Goal: Task Accomplishment & Management: Use online tool/utility

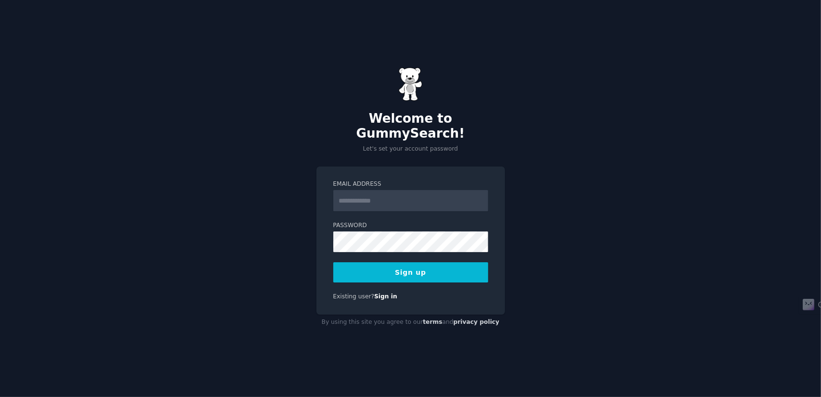
click at [390, 195] on input "Email Address" at bounding box center [410, 200] width 155 height 21
type input "**********"
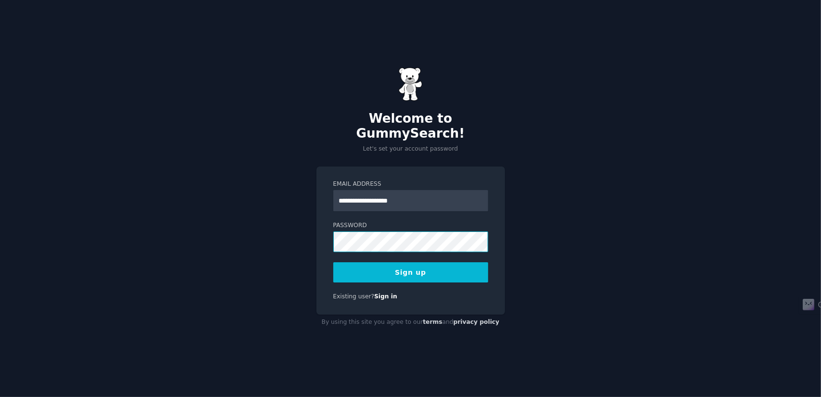
click at [333, 262] on button "Sign up" at bounding box center [410, 272] width 155 height 20
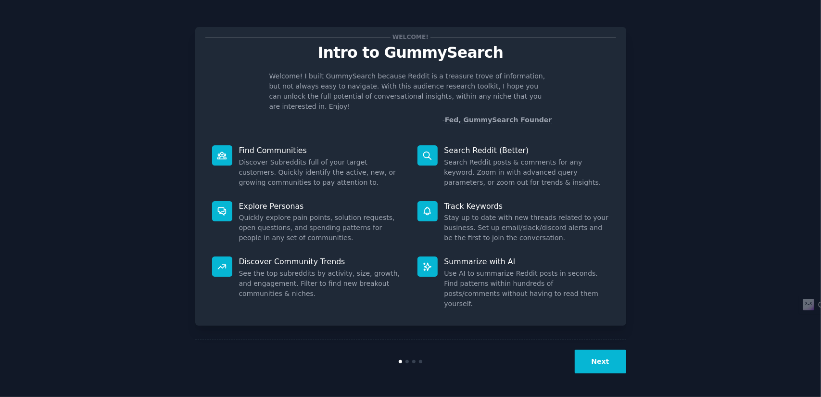
click at [596, 366] on button "Next" at bounding box center [600, 362] width 51 height 24
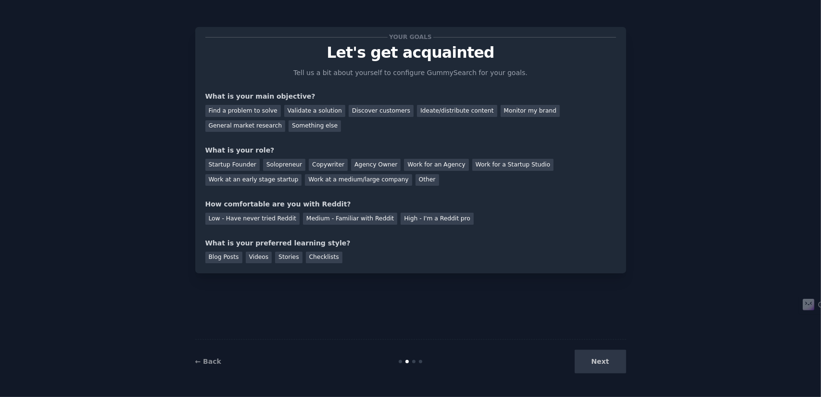
click at [600, 361] on div "Next" at bounding box center [554, 362] width 144 height 24
click at [598, 357] on div "Next" at bounding box center [554, 362] width 144 height 24
click at [504, 152] on div "What is your role?" at bounding box center [410, 150] width 411 height 10
click at [594, 363] on div "Next" at bounding box center [554, 362] width 144 height 24
click at [511, 209] on div "Low - Have never tried Reddit Medium - Familiar with Reddit High - I'm a Reddit…" at bounding box center [410, 216] width 411 height 15
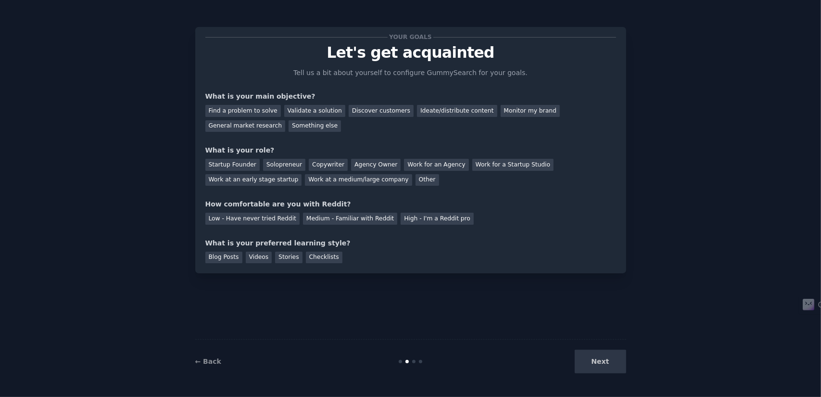
click at [604, 363] on div "Next" at bounding box center [554, 362] width 144 height 24
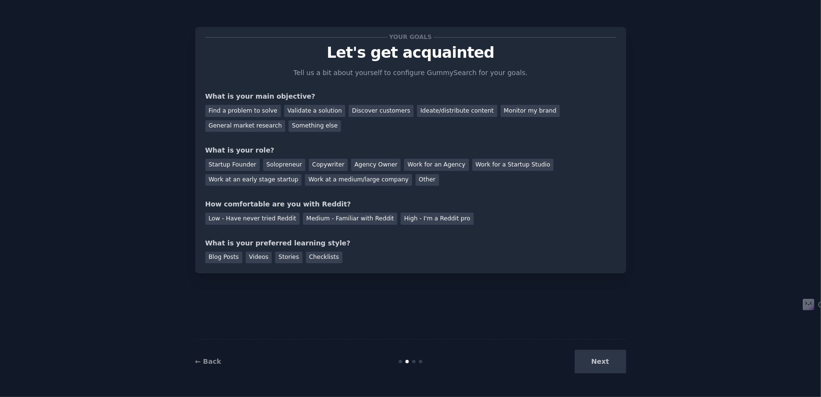
click at [602, 364] on div "Next" at bounding box center [554, 362] width 144 height 24
click at [465, 195] on div "Your goals Let's get acquainted Tell us a bit about yourself to configure Gummy…" at bounding box center [410, 150] width 411 height 226
click at [255, 105] on div "Find a problem to solve" at bounding box center [243, 111] width 76 height 12
drag, startPoint x: 281, startPoint y: 106, endPoint x: 343, endPoint y: 116, distance: 62.8
click at [343, 116] on div "Find a problem to solve Validate a solution Discover customers Ideate/distribut…" at bounding box center [410, 116] width 411 height 30
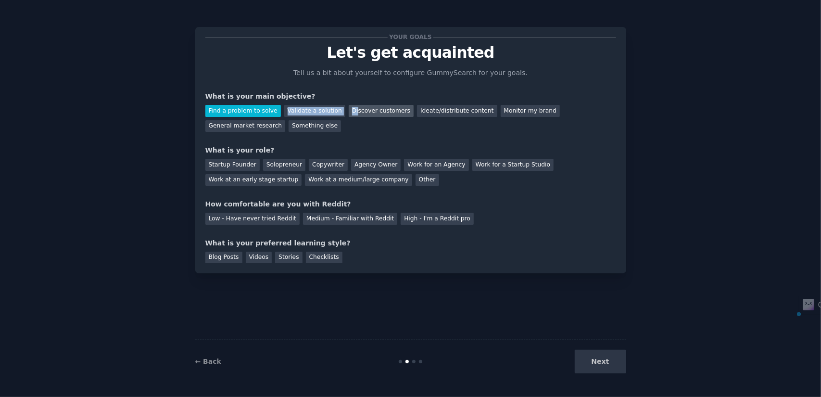
click at [349, 116] on div "Discover customers" at bounding box center [381, 111] width 65 height 12
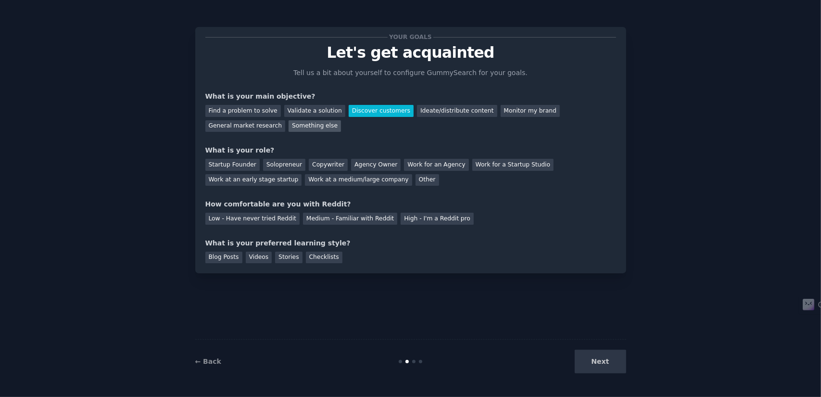
click at [289, 124] on div "Something else" at bounding box center [315, 126] width 52 height 12
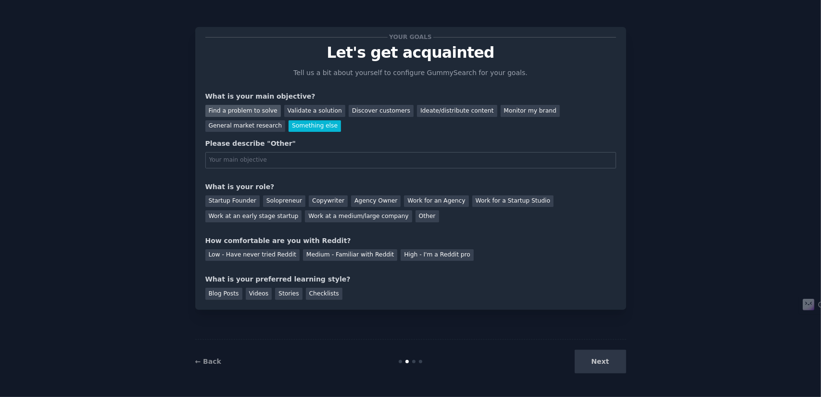
click at [246, 116] on div "Find a problem to solve" at bounding box center [243, 111] width 76 height 12
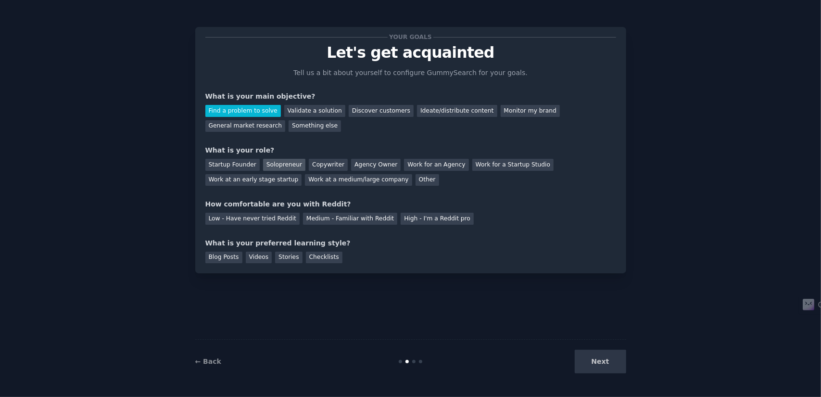
click at [274, 163] on div "Solopreneur" at bounding box center [284, 165] width 42 height 12
click at [315, 168] on div "Copywriter" at bounding box center [328, 165] width 39 height 12
click at [326, 219] on div "Medium - Familiar with Reddit" at bounding box center [350, 219] width 94 height 12
click at [278, 257] on div "Stories" at bounding box center [288, 258] width 27 height 12
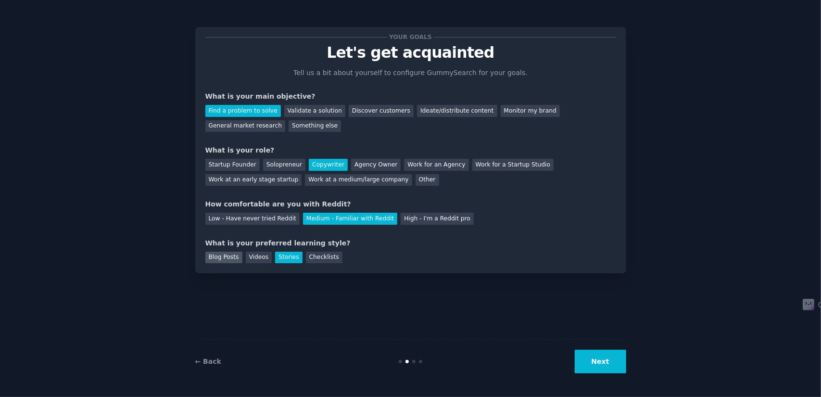
click at [231, 259] on div "Blog Posts" at bounding box center [223, 258] width 37 height 12
click at [591, 357] on button "Next" at bounding box center [600, 362] width 51 height 24
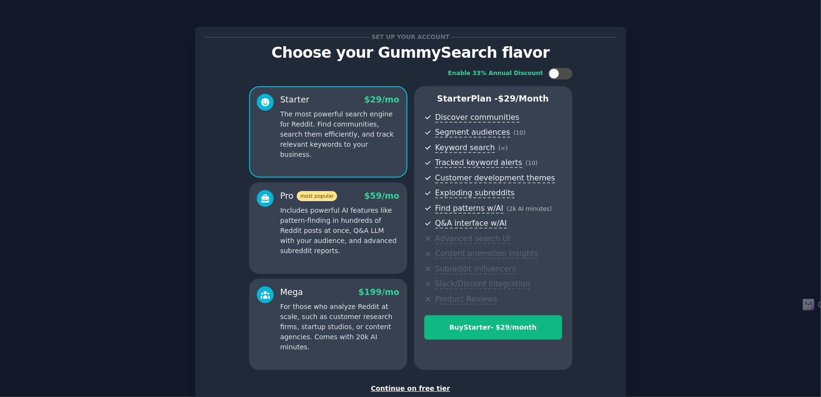
scroll to position [63, 0]
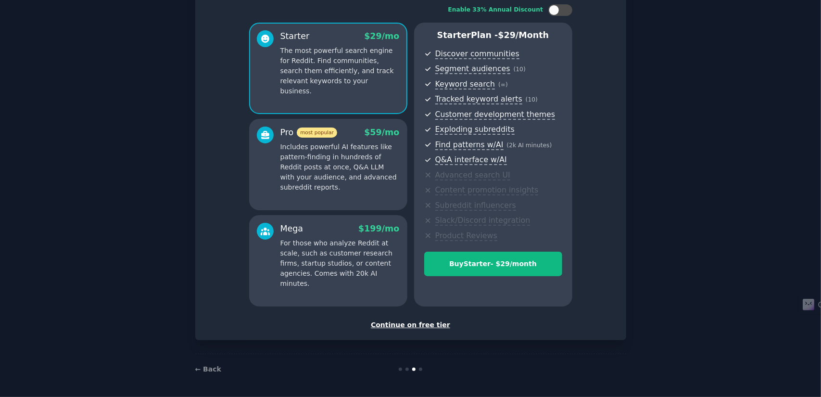
click at [426, 322] on div "Continue on free tier" at bounding box center [410, 325] width 411 height 10
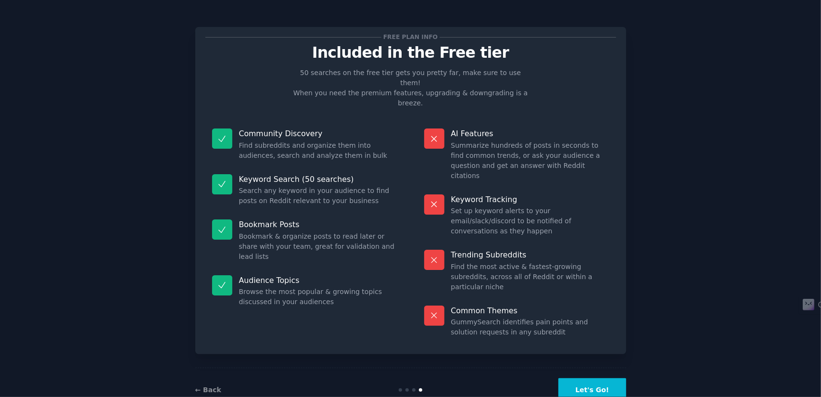
click at [581, 378] on button "Let's Go!" at bounding box center [591, 390] width 67 height 24
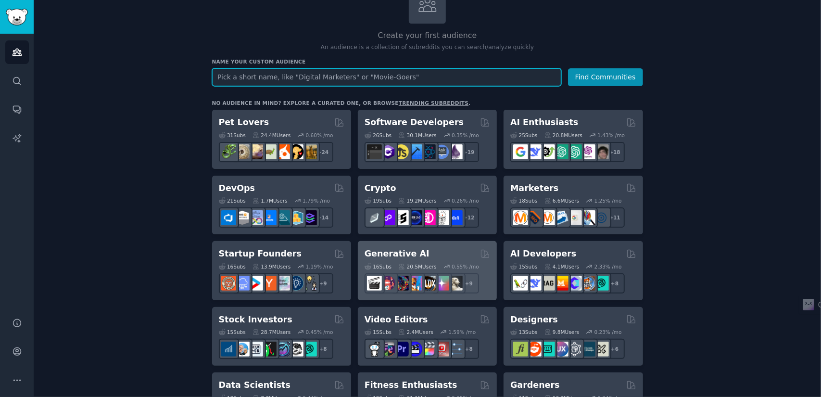
scroll to position [76, 0]
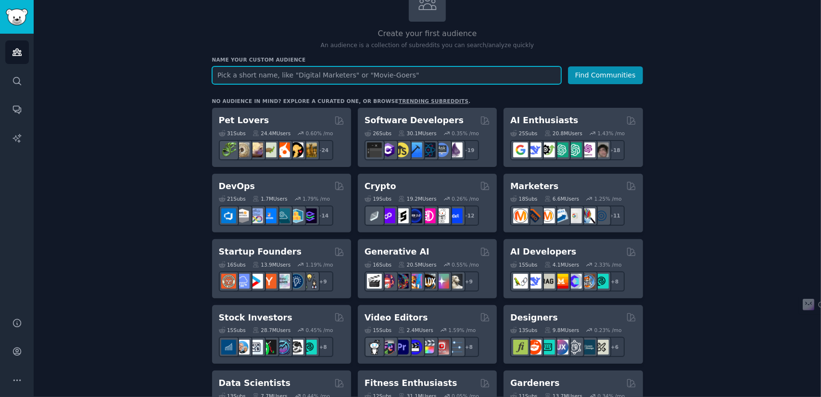
click at [358, 81] on input "text" at bounding box center [386, 75] width 349 height 18
type input "d"
type input "decentralized exchange"
click at [568, 66] on button "Find Communities" at bounding box center [605, 75] width 75 height 18
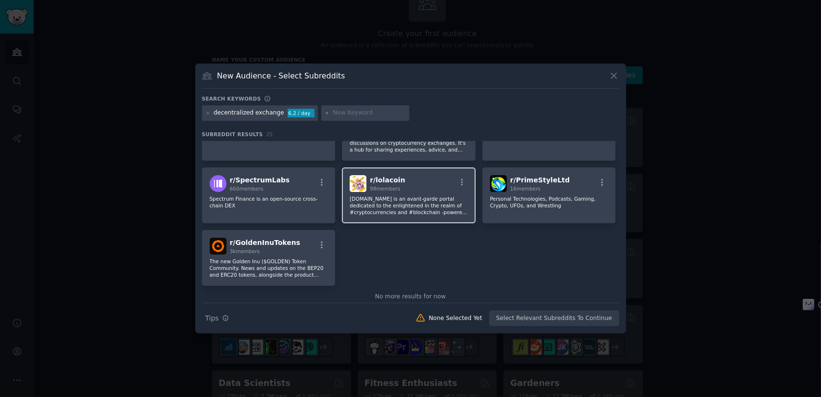
scroll to position [494, 0]
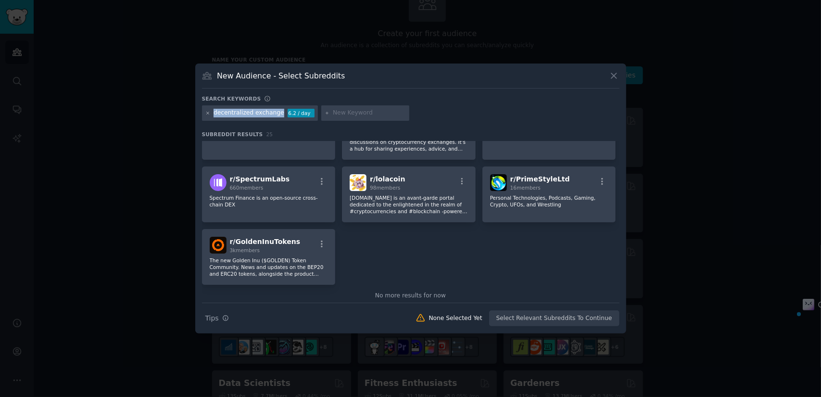
drag, startPoint x: 276, startPoint y: 113, endPoint x: 209, endPoint y: 113, distance: 66.8
click at [209, 113] on div "decentralized exchange 6.2 / day" at bounding box center [260, 112] width 116 height 15
click at [226, 112] on div "decentralized exchange" at bounding box center [249, 113] width 71 height 9
click at [203, 113] on div "decentralized exchange 6.2 / day" at bounding box center [260, 112] width 116 height 15
click at [206, 113] on icon at bounding box center [207, 113] width 5 height 5
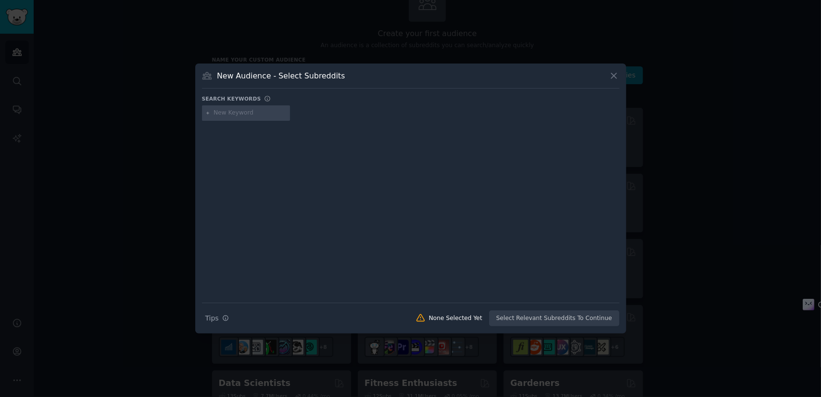
click at [232, 114] on input "text" at bounding box center [250, 113] width 73 height 9
type input "DEX"
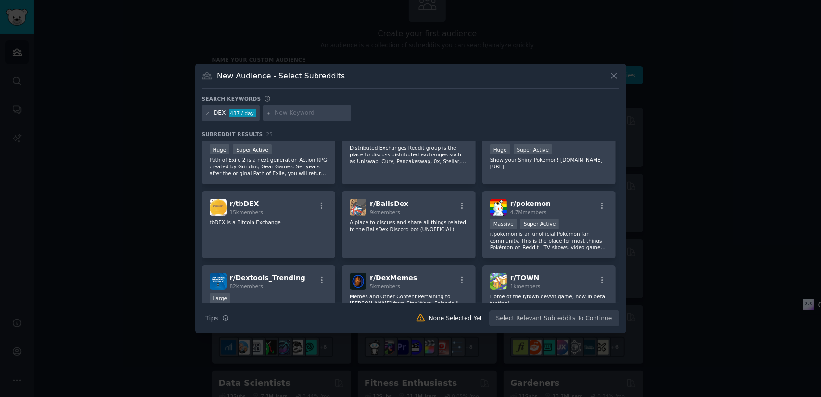
scroll to position [100, 0]
click at [612, 76] on icon at bounding box center [614, 76] width 10 height 10
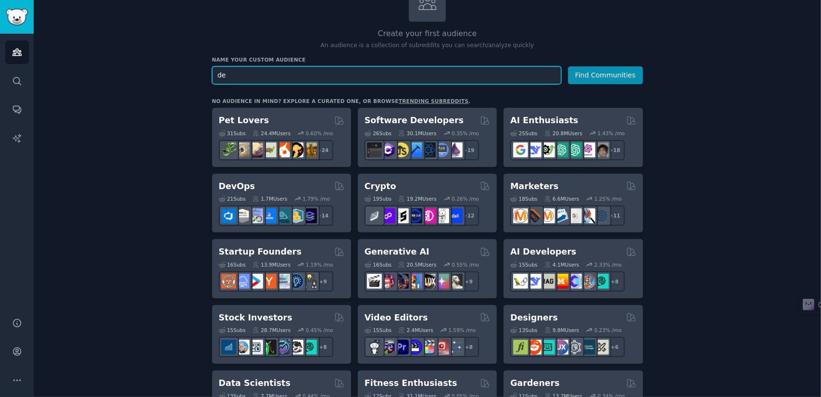
type input "d"
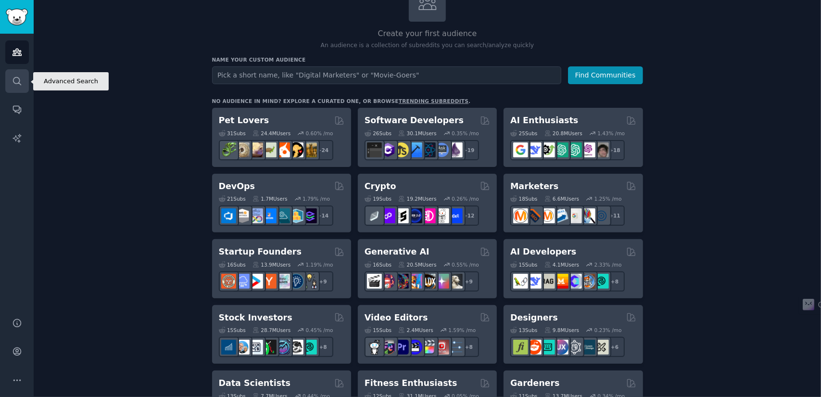
click at [22, 83] on icon "Sidebar" at bounding box center [17, 81] width 10 height 10
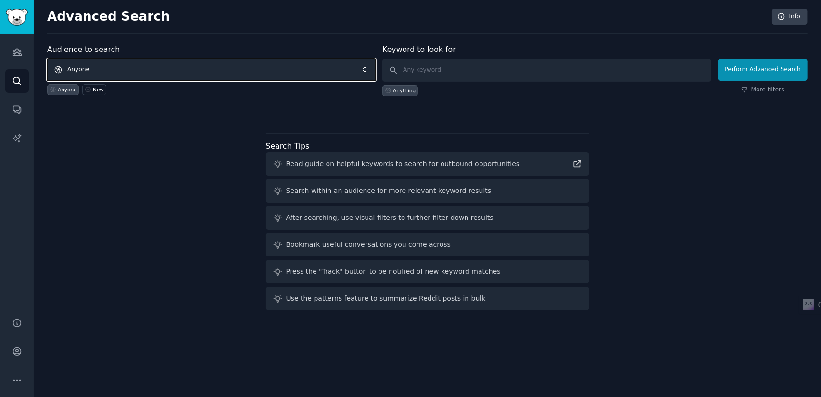
click at [164, 63] on span "Anyone" at bounding box center [211, 70] width 328 height 22
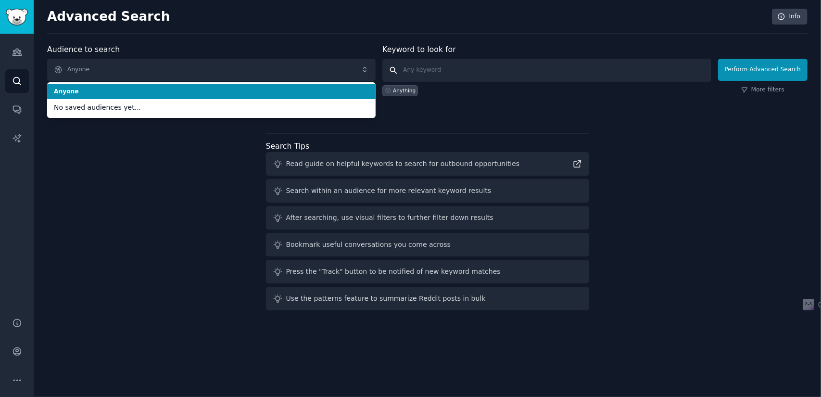
click at [436, 66] on input "text" at bounding box center [546, 70] width 328 height 23
